Goal: Information Seeking & Learning: Learn about a topic

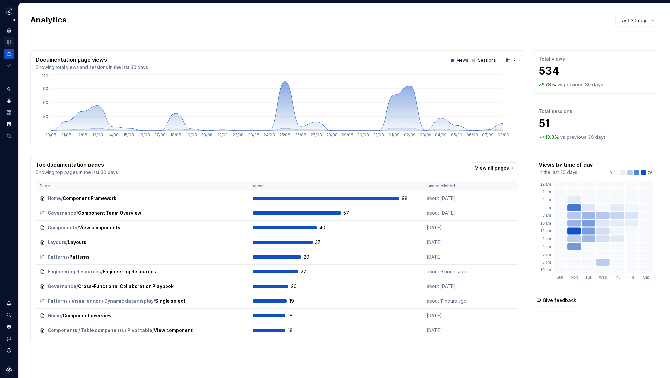
click at [10, 41] on icon "Documentation" at bounding box center [9, 42] width 3 height 4
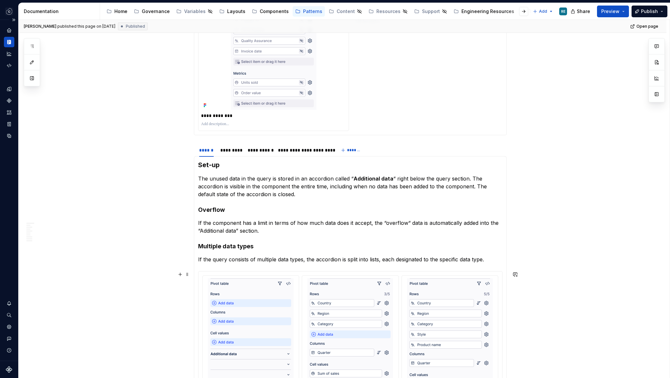
scroll to position [693, 0]
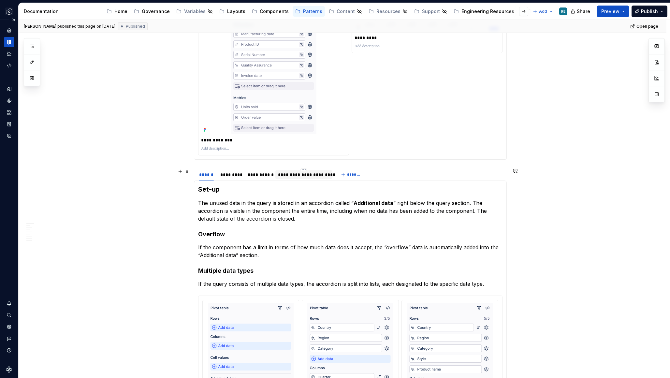
click at [298, 177] on div "**********" at bounding box center [304, 175] width 52 height 7
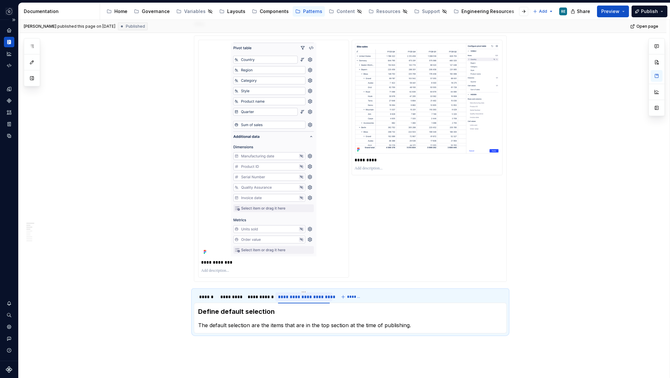
scroll to position [630, 0]
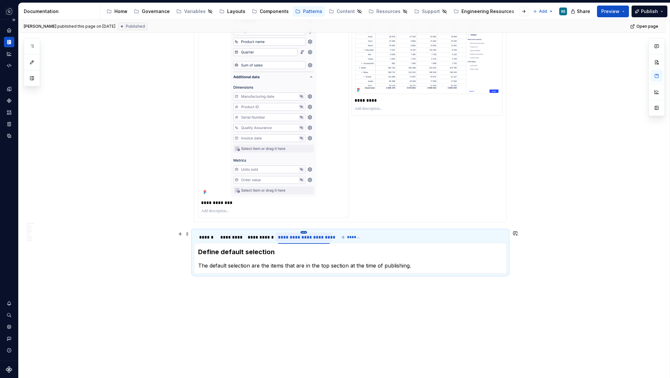
click at [304, 233] on html "Studio Views RE Design system data Documentation Accessibility guide for tree P…" at bounding box center [335, 189] width 670 height 378
drag, startPoint x: 313, startPoint y: 286, endPoint x: 260, endPoint y: 271, distance: 55.0
click at [283, 271] on div "Edit name Duplicate tab Move to left Move to right Delete tab" at bounding box center [312, 264] width 59 height 58
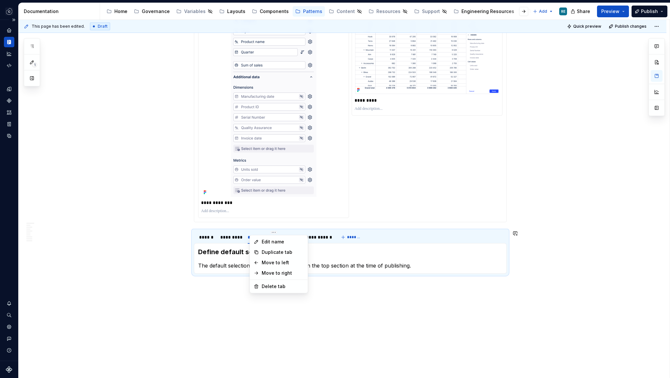
click at [330, 268] on html "Studio Views RE Design system data Documentation Accessibility guide for tree P…" at bounding box center [335, 189] width 670 height 378
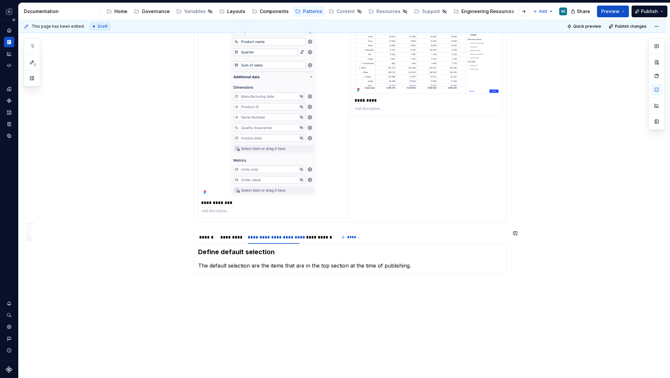
click at [311, 270] on div "**********" at bounding box center [350, 258] width 313 height 31
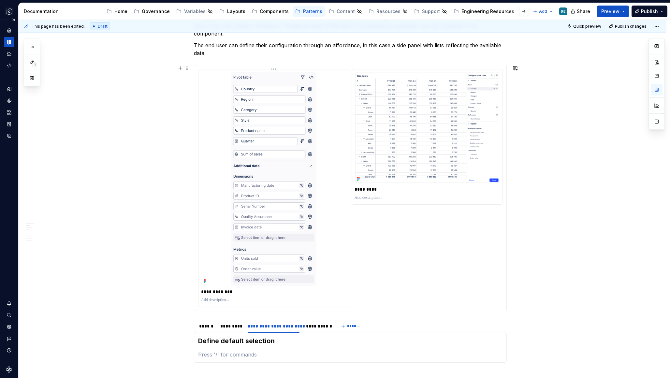
scroll to position [592, 0]
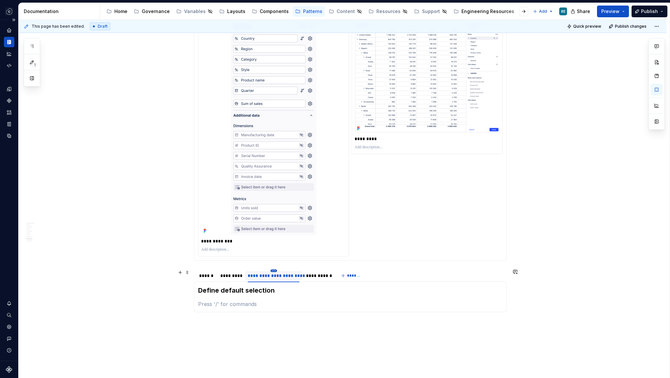
click at [275, 271] on html "Studio Views RE Design system data Documentation Accessibility guide for tree P…" at bounding box center [335, 189] width 670 height 378
click at [296, 326] on div "Delete tab" at bounding box center [305, 325] width 42 height 7
type textarea "*"
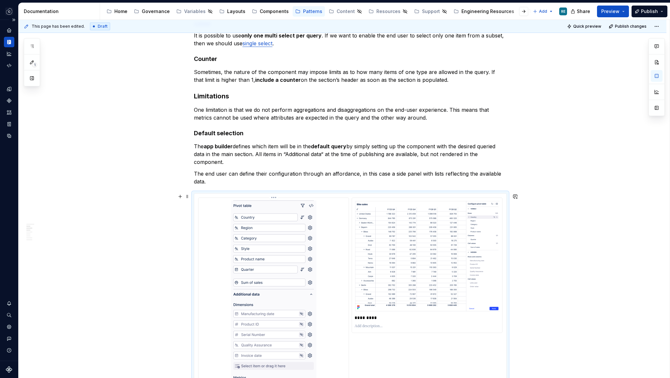
scroll to position [383, 0]
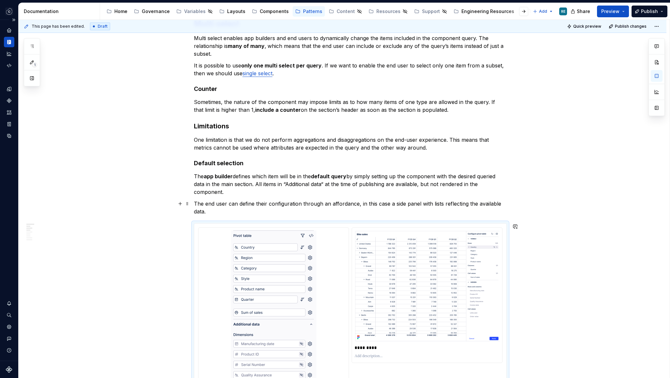
click at [269, 209] on p "The end user can define their configuration through an affordance, in this case…" at bounding box center [350, 208] width 313 height 16
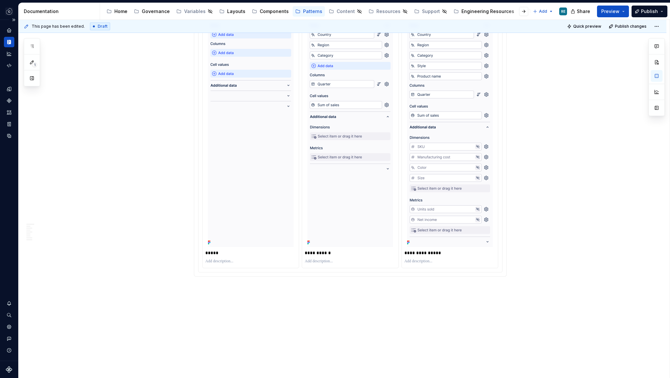
scroll to position [1011, 0]
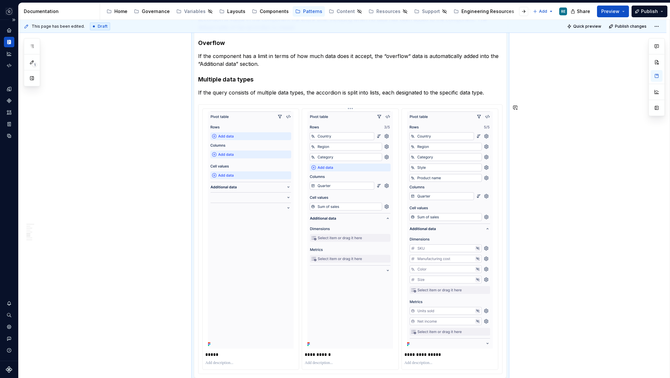
scroll to position [683, 0]
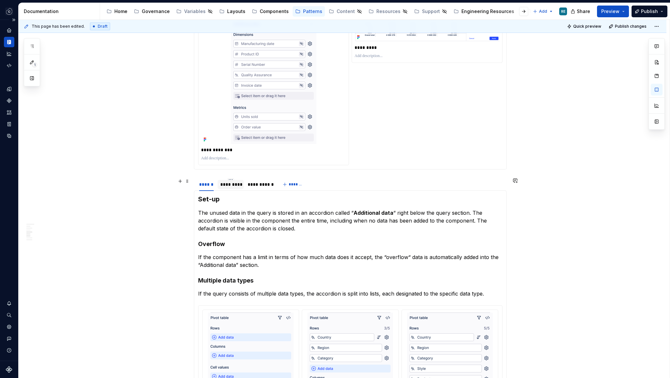
click at [236, 187] on div "*********" at bounding box center [230, 184] width 21 height 7
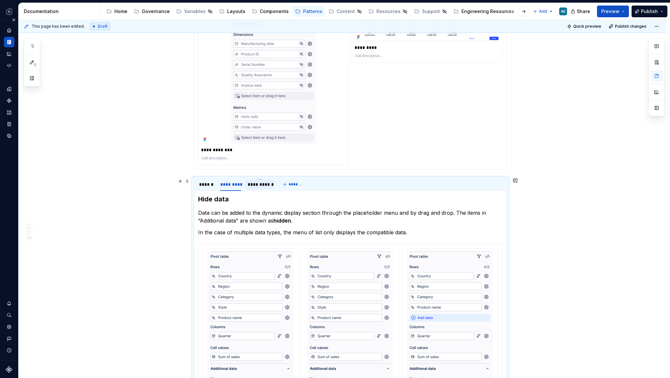
click at [259, 187] on div "**********" at bounding box center [260, 184] width 24 height 7
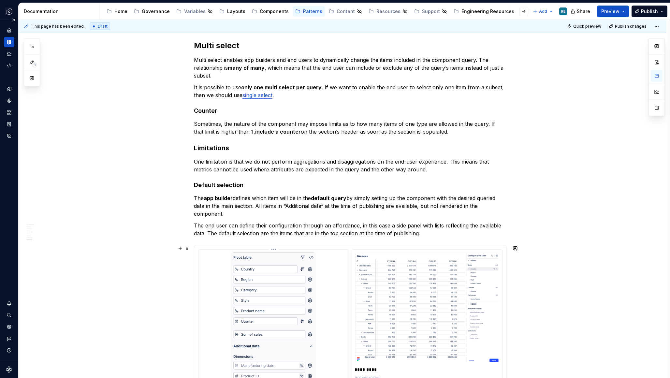
scroll to position [281, 0]
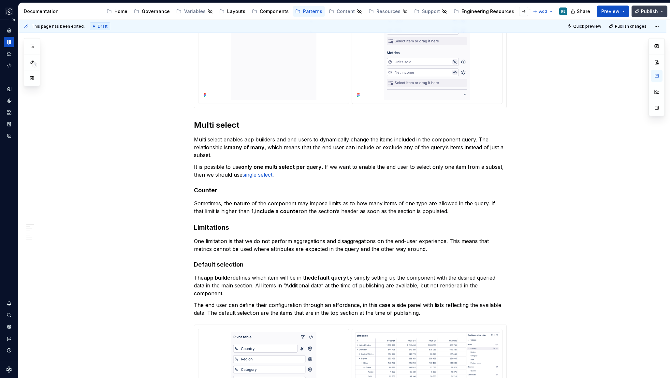
click at [649, 10] on span "Publish" at bounding box center [649, 11] width 17 height 7
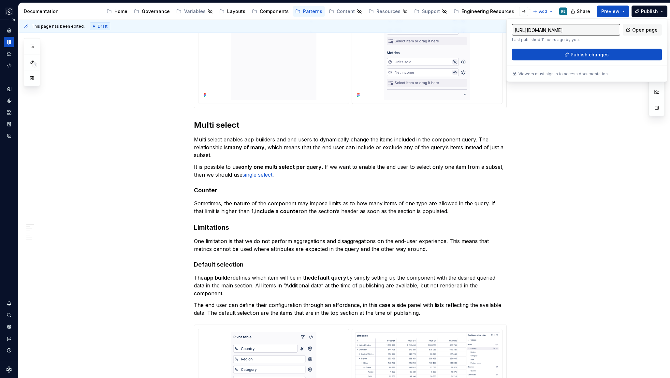
click at [612, 48] on div "[URL][DOMAIN_NAME] Last published 11 hours ago by you. Open page Publish changes" at bounding box center [587, 42] width 150 height 37
click at [612, 53] on button "Publish changes" at bounding box center [587, 55] width 150 height 12
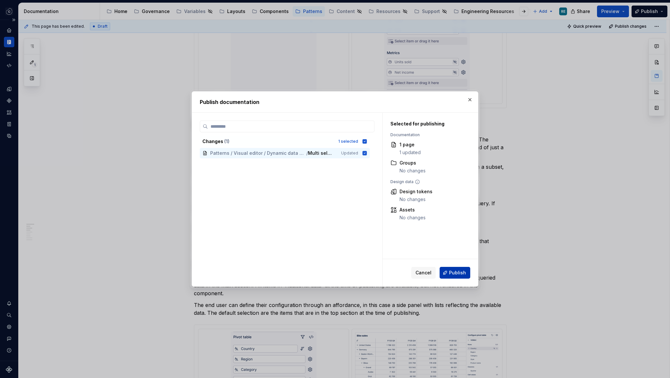
click at [457, 267] on div "Cancel Publish" at bounding box center [441, 273] width 59 height 12
click at [456, 275] on span "Publish" at bounding box center [457, 273] width 17 height 7
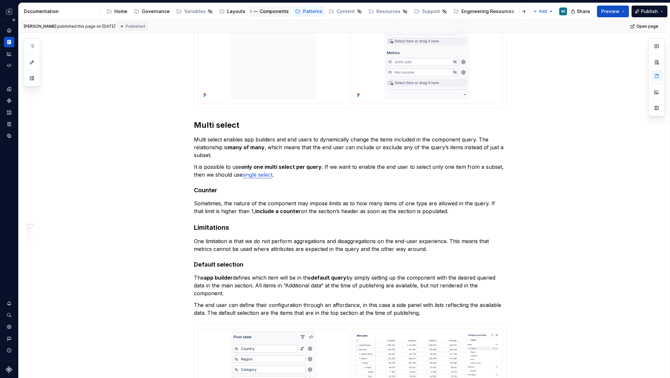
click at [265, 8] on div "Components" at bounding box center [274, 11] width 29 height 7
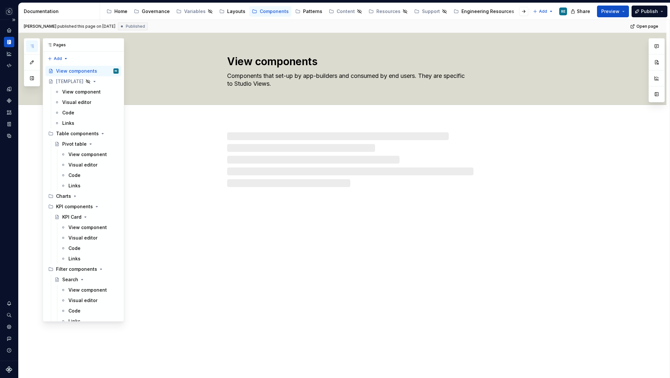
click at [32, 44] on icon "button" at bounding box center [31, 46] width 5 height 5
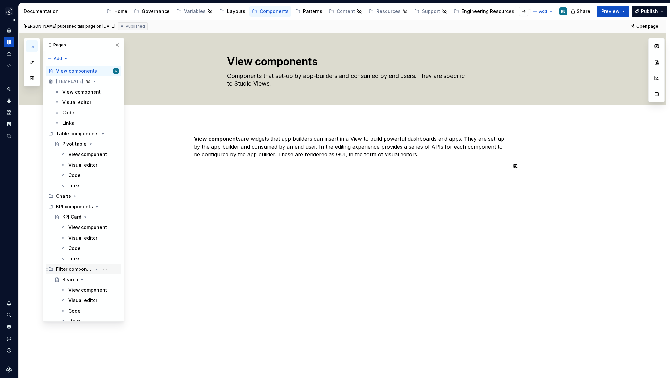
scroll to position [7, 0]
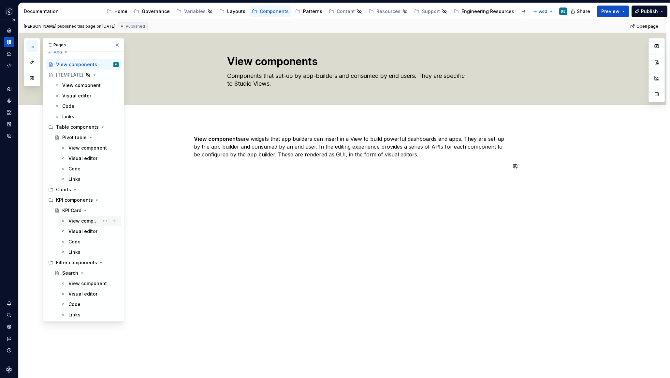
click at [87, 223] on div "View component" at bounding box center [83, 221] width 31 height 7
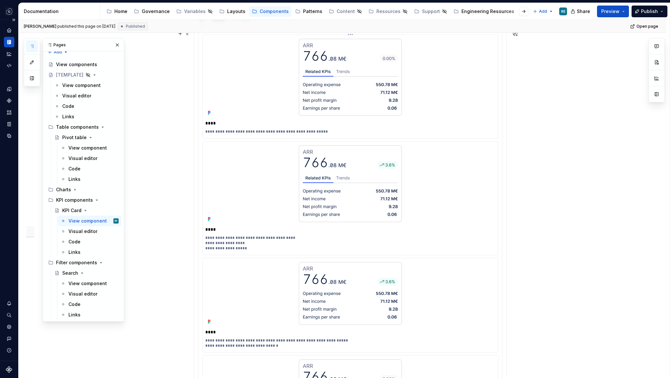
scroll to position [2075, 0]
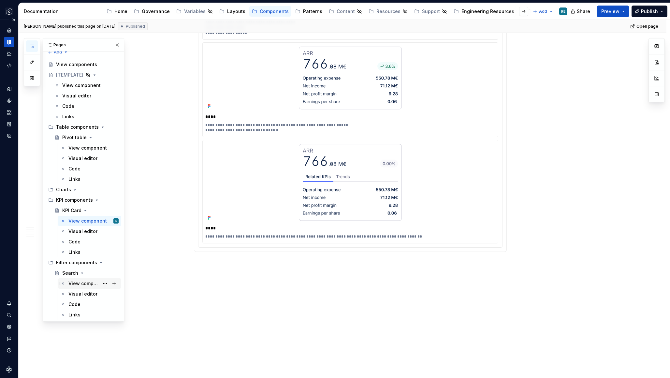
click at [75, 282] on div "View component" at bounding box center [83, 283] width 31 height 7
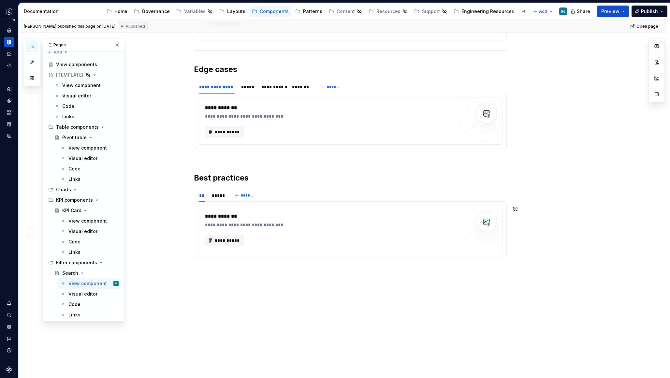
scroll to position [601, 0]
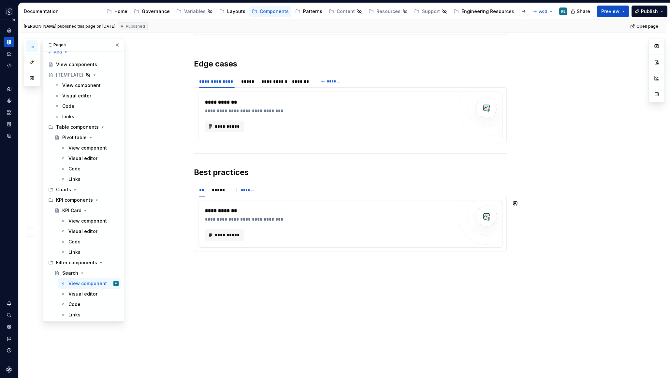
click at [189, 292] on div "**********" at bounding box center [345, 199] width 652 height 359
type textarea "*"
click at [8, 103] on icon "Components" at bounding box center [9, 101] width 6 height 6
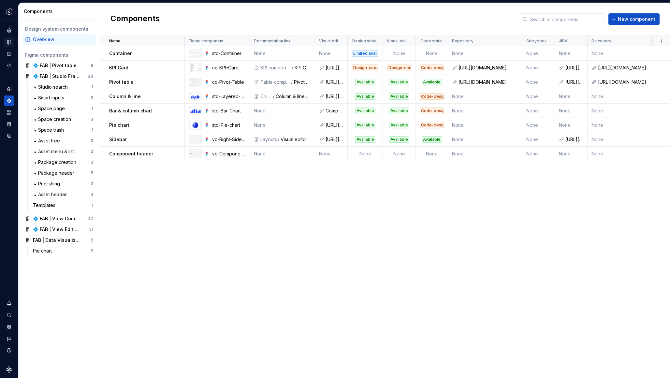
click at [369, 204] on div "Name Figma component Documentation link Visual editor Design state Visual edito…" at bounding box center [385, 207] width 570 height 342
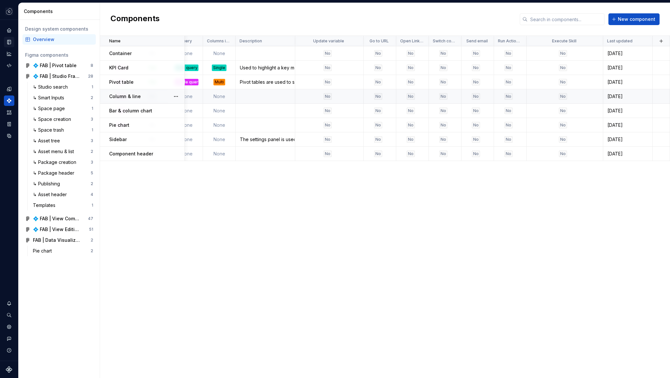
scroll to position [0, 571]
